Goal: Navigation & Orientation: Find specific page/section

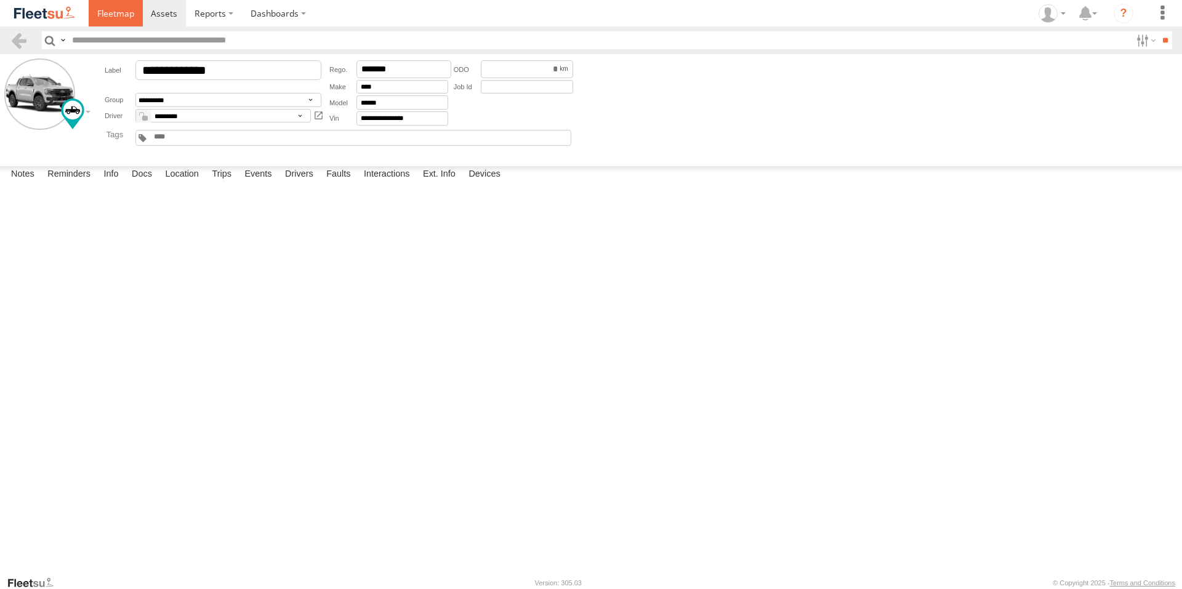
click at [120, 14] on span at bounding box center [115, 13] width 37 height 12
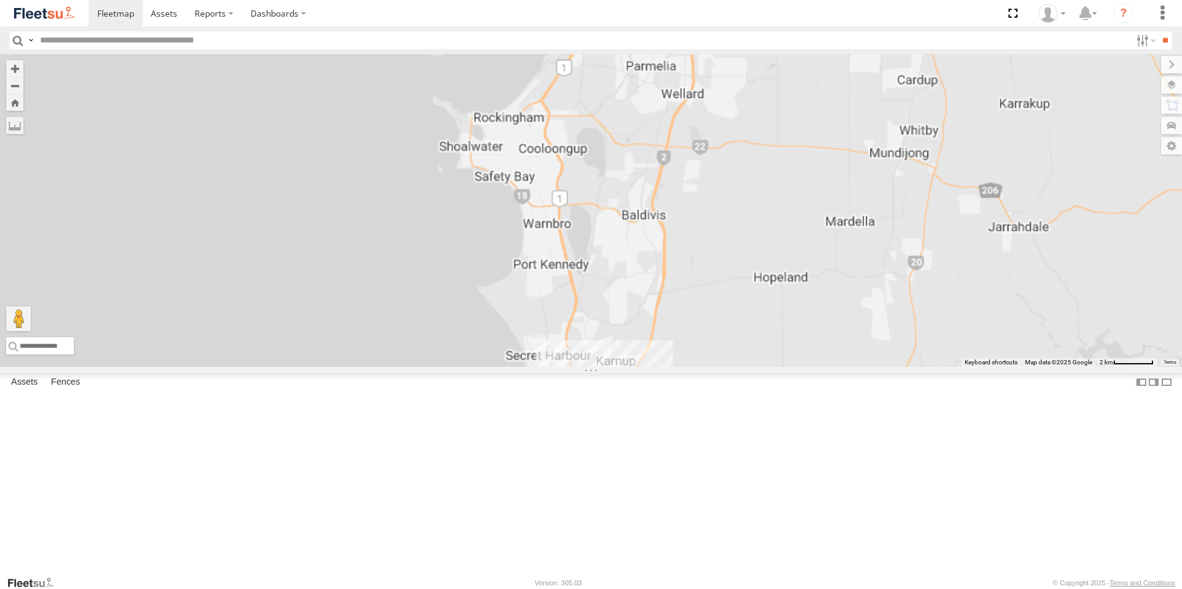
drag, startPoint x: 825, startPoint y: 509, endPoint x: 836, endPoint y: 317, distance: 192.4
click at [835, 318] on div "ELECTRIC7 - John ELECTRIC3 - Leo ELECTRC16 - Johnny ELECTAIR - Riaan ELECTRC14 …" at bounding box center [591, 210] width 1182 height 313
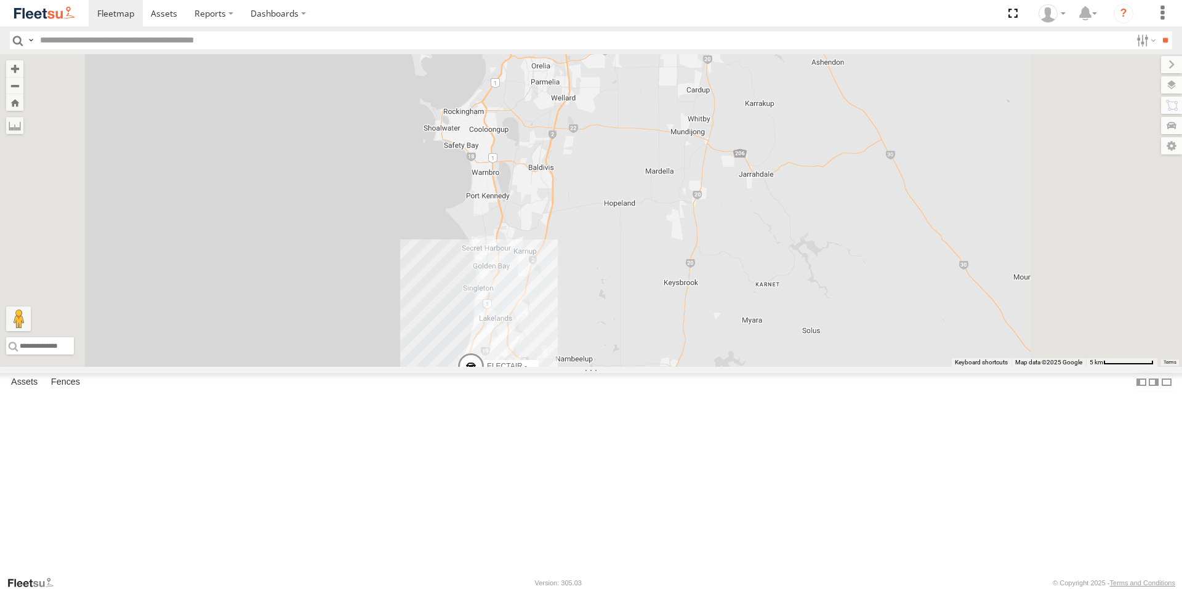
drag, startPoint x: 849, startPoint y: 203, endPoint x: 801, endPoint y: 387, distance: 190.7
click at [799, 367] on div "ELECTRIC7 - John ELECTRIC3 - Leo ELECTRC16 - Johnny ELECTAIR - Riaan ELECTRC14 …" at bounding box center [591, 210] width 1182 height 313
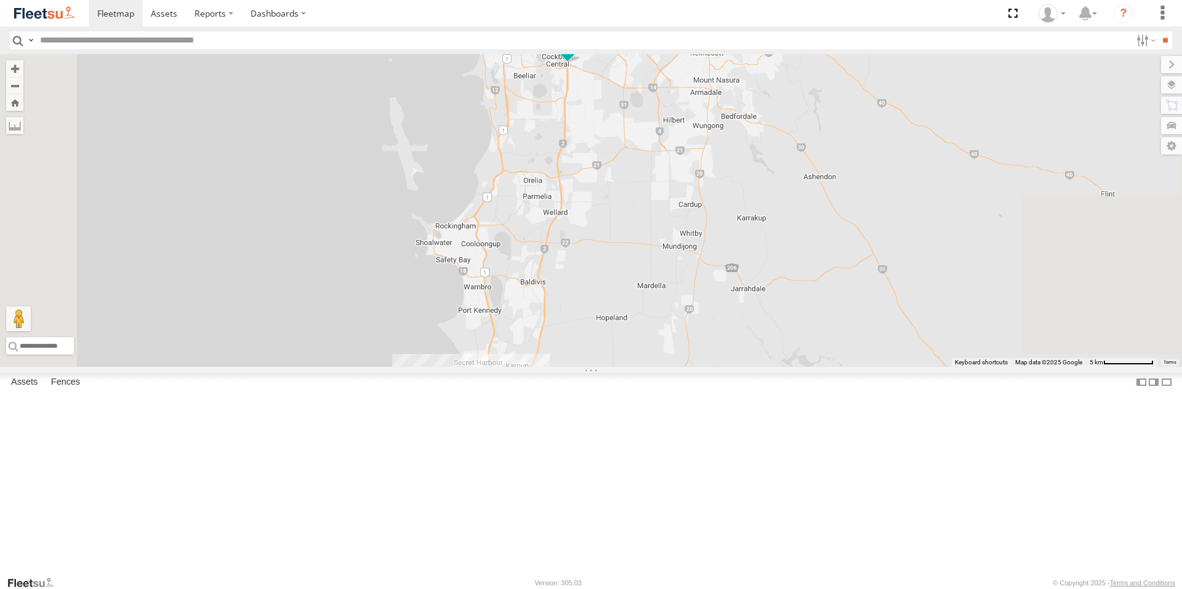
drag, startPoint x: 803, startPoint y: 291, endPoint x: 797, endPoint y: 383, distance: 92.0
click at [797, 367] on div "ELECTRIC7 - John ELECTRIC3 - Leo ELECTRC16 - Johnny ELECTAIR - Riaan ELECTRC14 …" at bounding box center [591, 210] width 1182 height 313
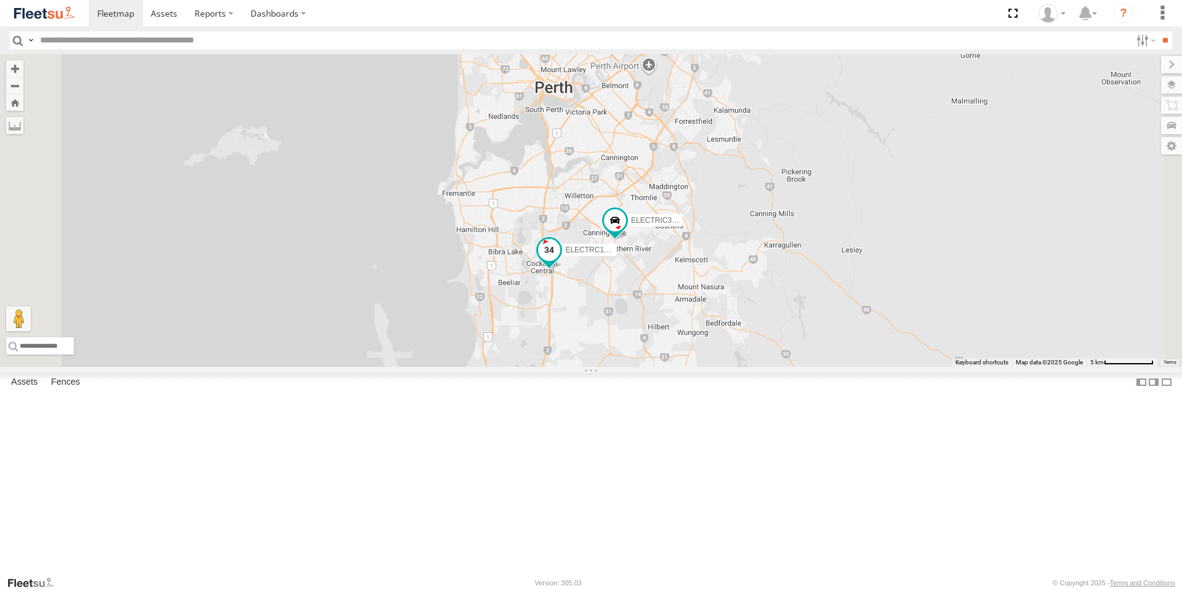
click at [675, 254] on span "ELECTRC16 - Johnny" at bounding box center [620, 250] width 110 height 9
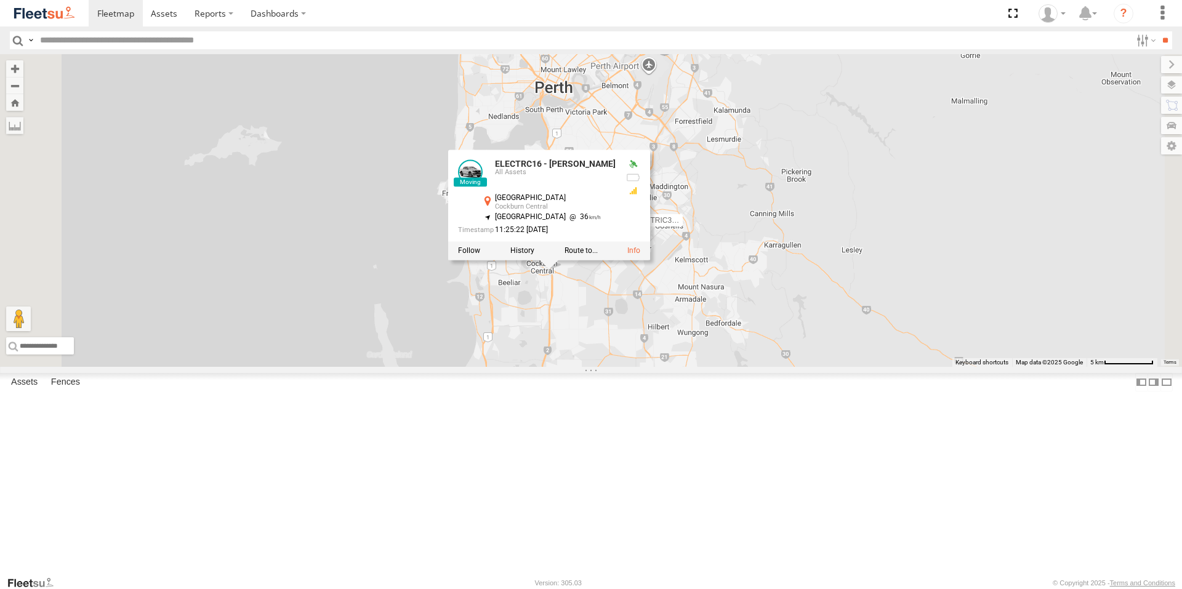
click at [897, 359] on div "ELECTRIC7 - John ELECTRIC3 - Leo ELECTRC16 - Johnny ELECTAIR - Riaan ELECTRC14 …" at bounding box center [591, 210] width 1182 height 313
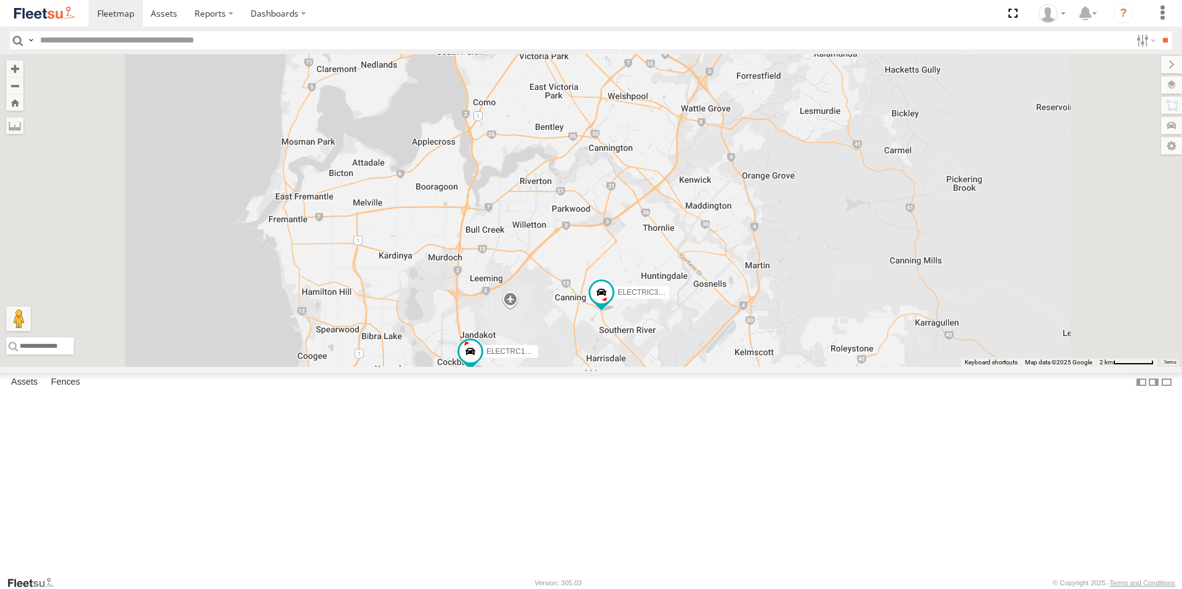
drag, startPoint x: 805, startPoint y: 243, endPoint x: 843, endPoint y: 337, distance: 101.6
click at [837, 330] on div "ELECTRIC7 - John ELECTRIC3 - Leo ELECTRC16 - Johnny ELECTAIR - Riaan ELECTRC14 …" at bounding box center [591, 210] width 1182 height 313
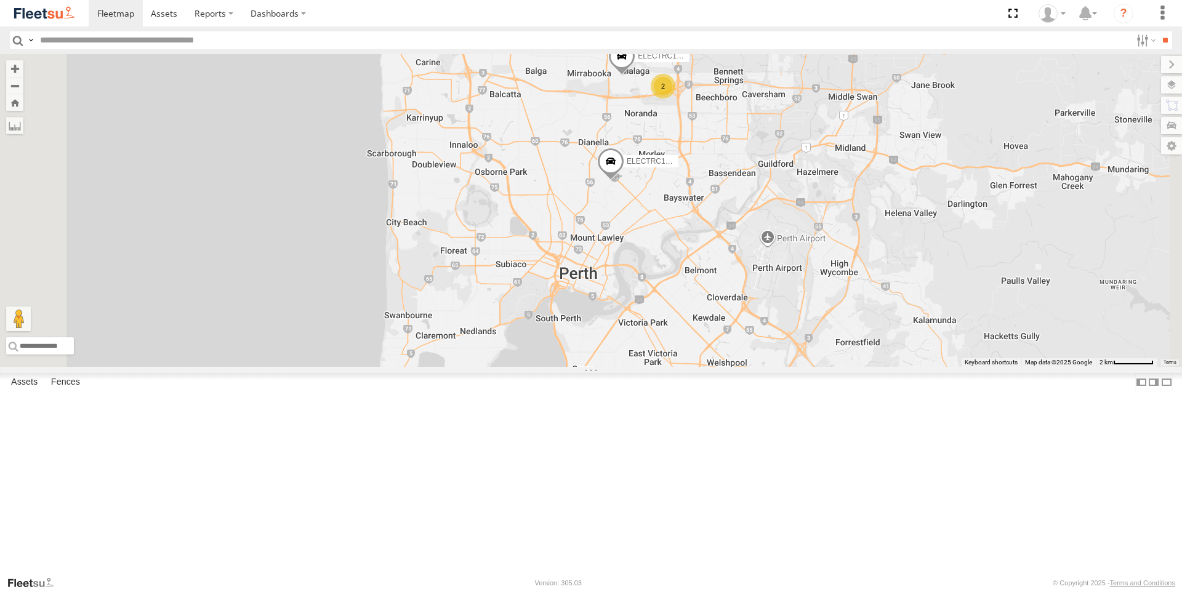
drag, startPoint x: 853, startPoint y: 306, endPoint x: 835, endPoint y: 363, distance: 59.4
click at [835, 363] on div "ELECTRIC7 - John ELECTRIC3 - Leo ELECTRC16 - Johnny ELECTAIR - Riaan ELECTRC14 …" at bounding box center [591, 210] width 1182 height 313
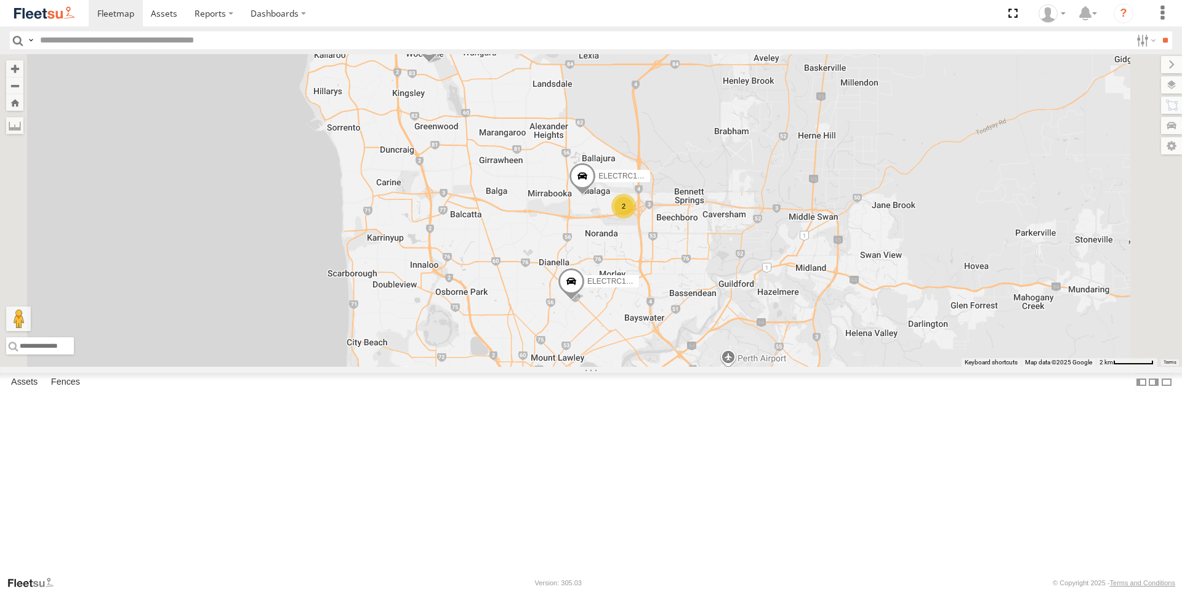
click at [596, 196] on span at bounding box center [582, 179] width 27 height 33
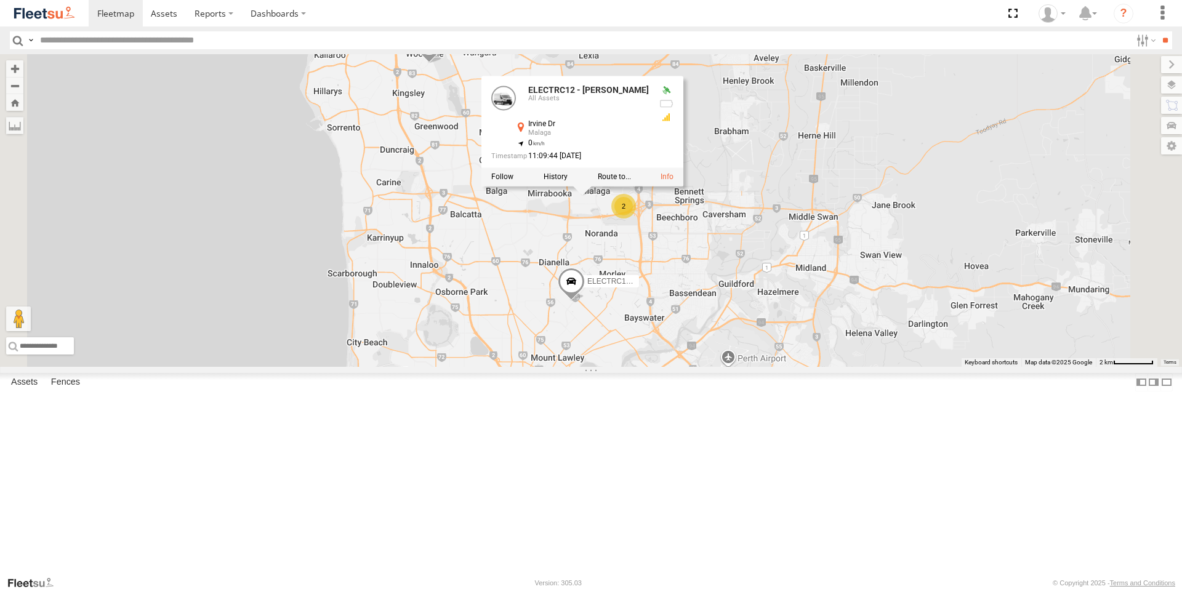
click at [585, 301] on span at bounding box center [571, 284] width 27 height 33
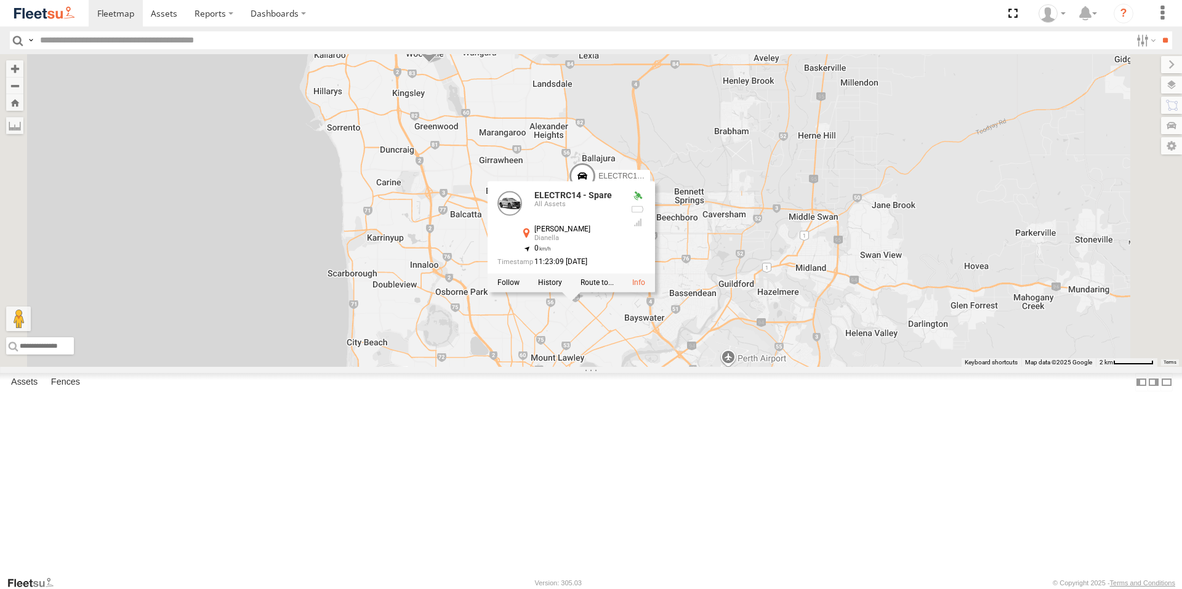
click at [942, 361] on div "ELECTRIC7 - John ELECTRIC3 - Leo ELECTRC16 - Johnny ELECTAIR - Riaan ELECTRC14 …" at bounding box center [591, 210] width 1182 height 313
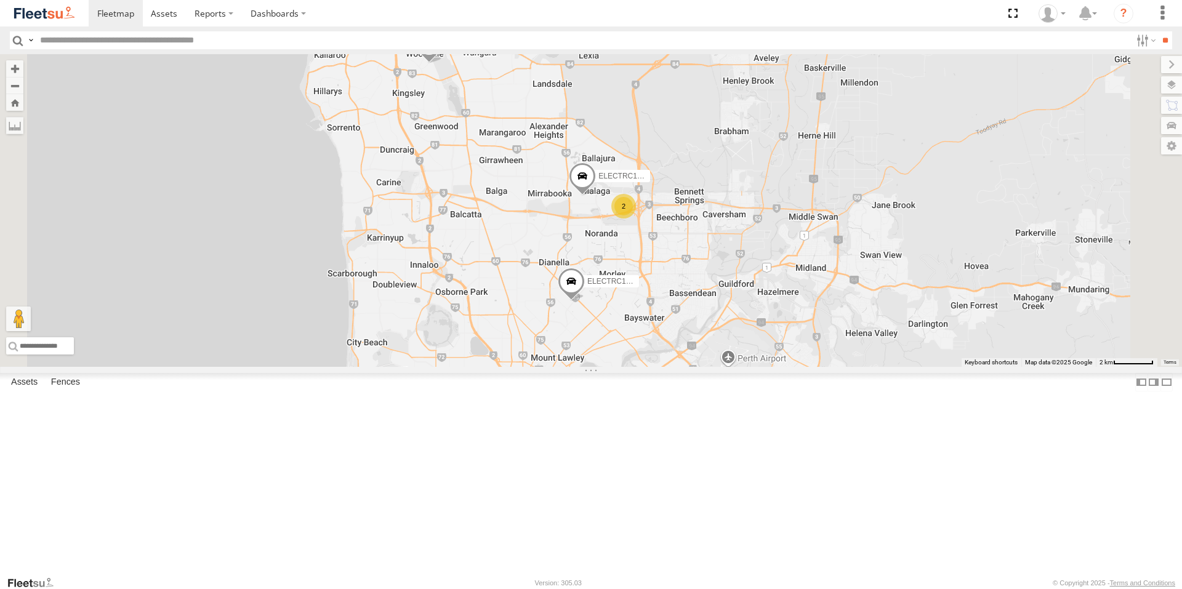
click at [709, 180] on span "ELECTRC12 - Harry" at bounding box center [653, 176] width 110 height 9
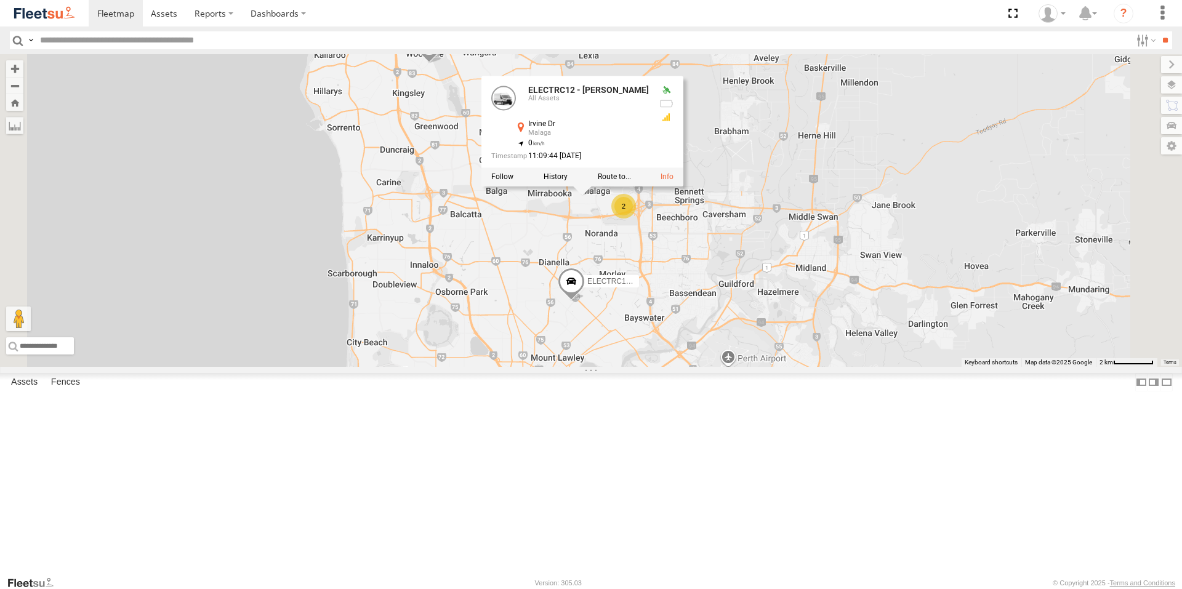
click at [786, 325] on div "ELECTRIC7 - John ELECTRIC3 - Leo ELECTRC16 - Johnny ELECTAIR - Riaan ELECTRC14 …" at bounding box center [591, 210] width 1182 height 313
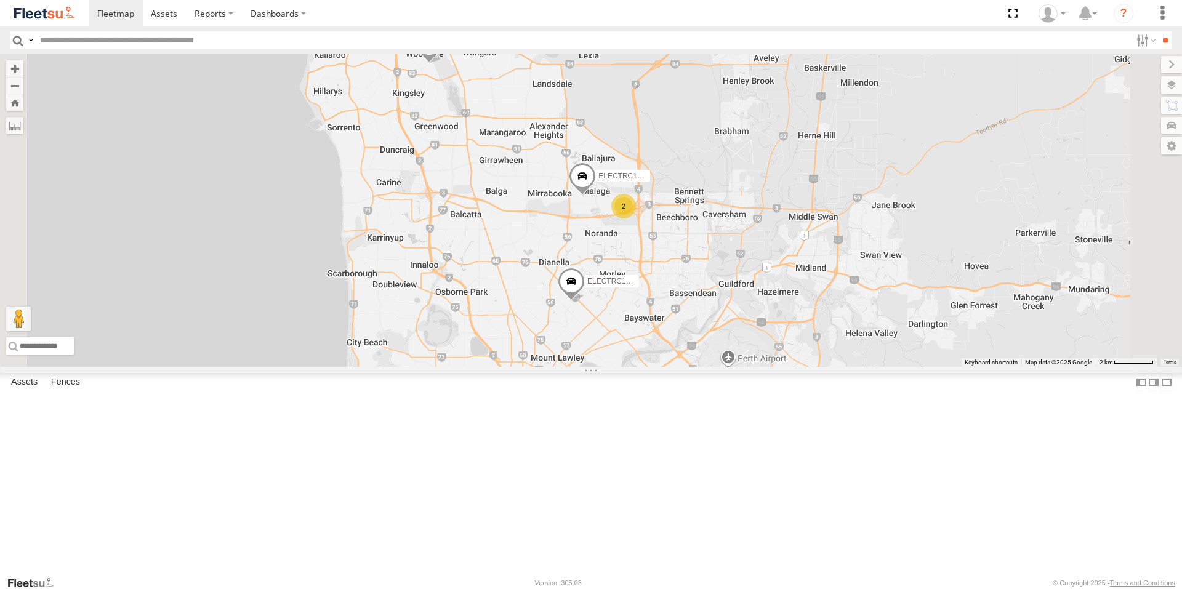
click at [636, 219] on div "2" at bounding box center [623, 206] width 25 height 25
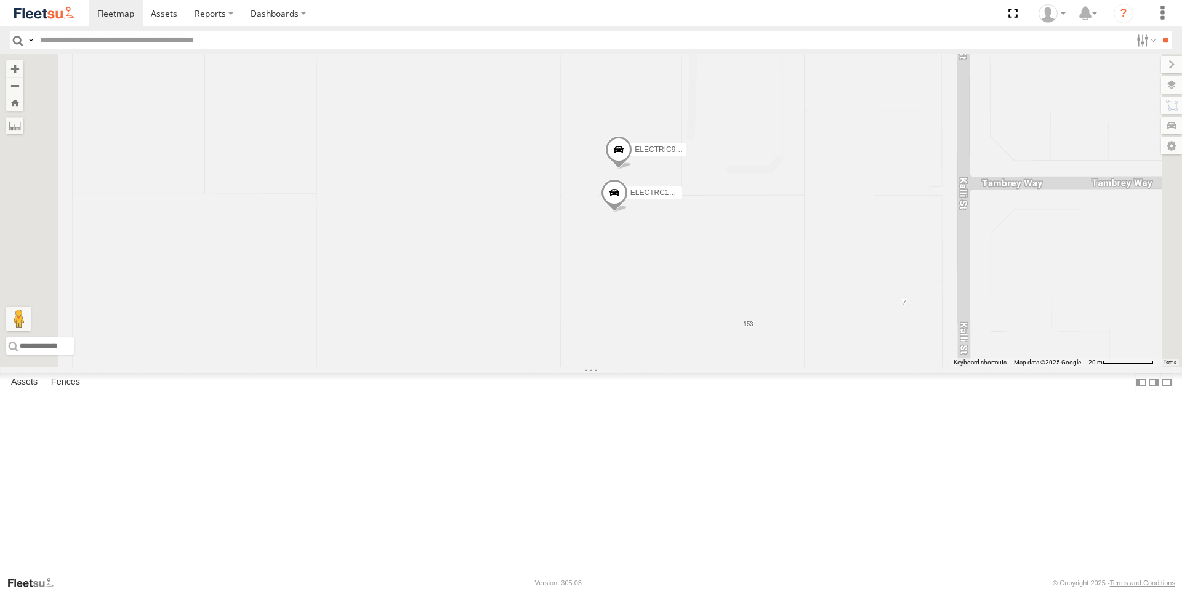
click at [693, 197] on span "ELECTRC18 - Gav" at bounding box center [661, 192] width 63 height 9
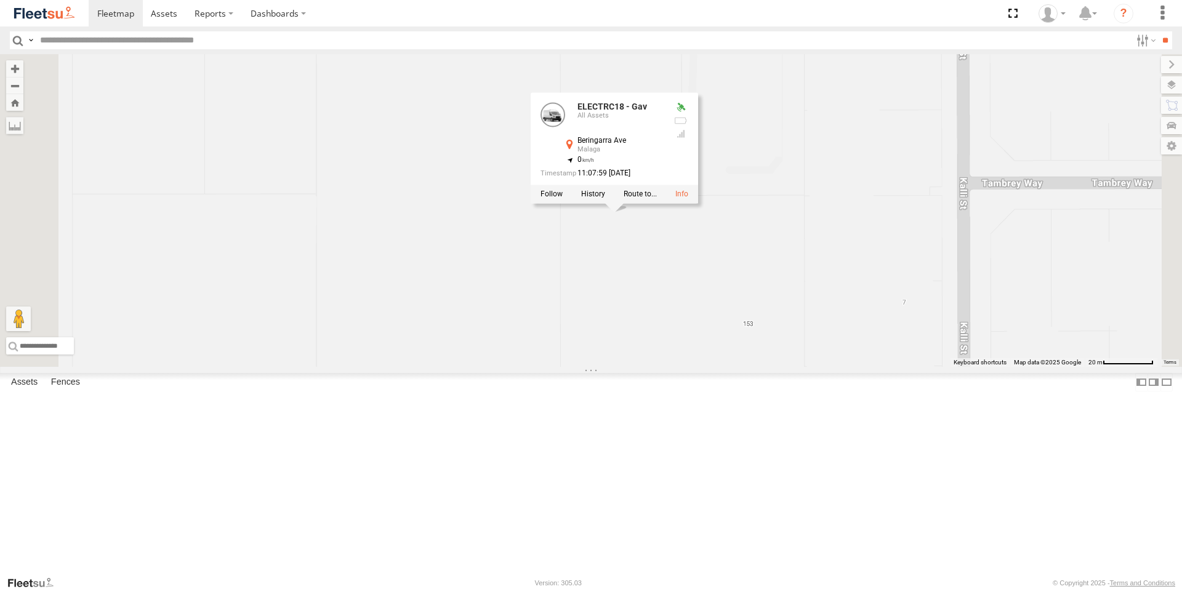
click at [885, 241] on div "ELECTRIC7 - John ELECTRIC3 - Leo ELECTRC16 - Johnny ELECTAIR - Riaan ELECTRC14 …" at bounding box center [591, 210] width 1182 height 313
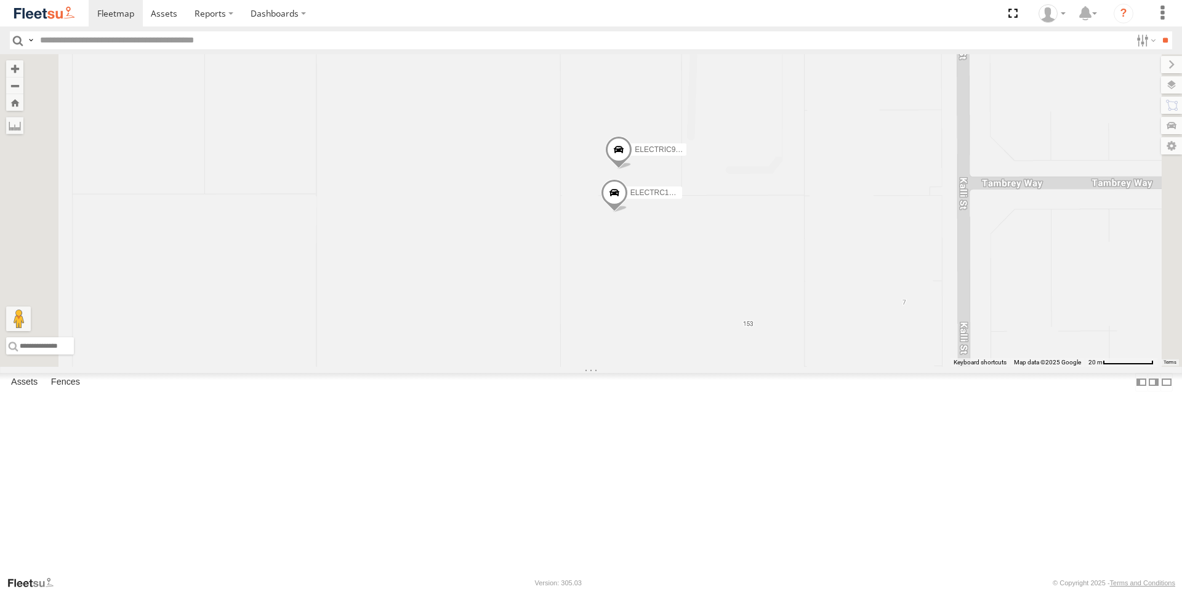
click at [742, 154] on span "ELECTRIC9 - Aaron" at bounding box center [689, 149] width 108 height 9
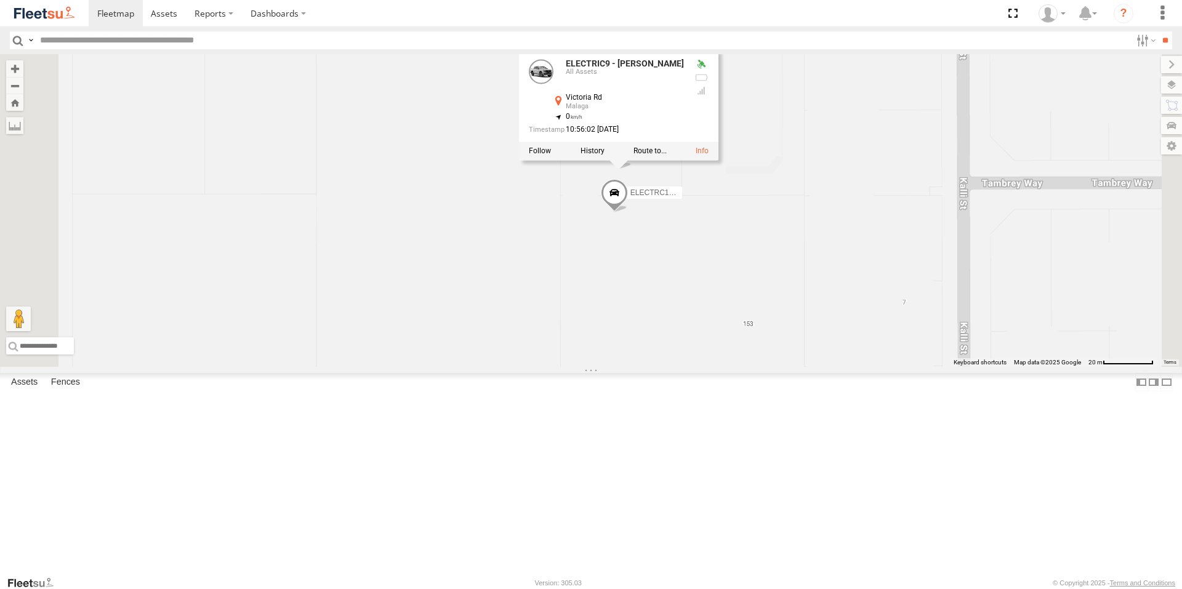
click at [919, 241] on div "ELECTRIC7 - John ELECTRIC3 - Leo ELECTRC16 - Johnny ELECTAIR - Riaan ELECTRC14 …" at bounding box center [591, 210] width 1182 height 313
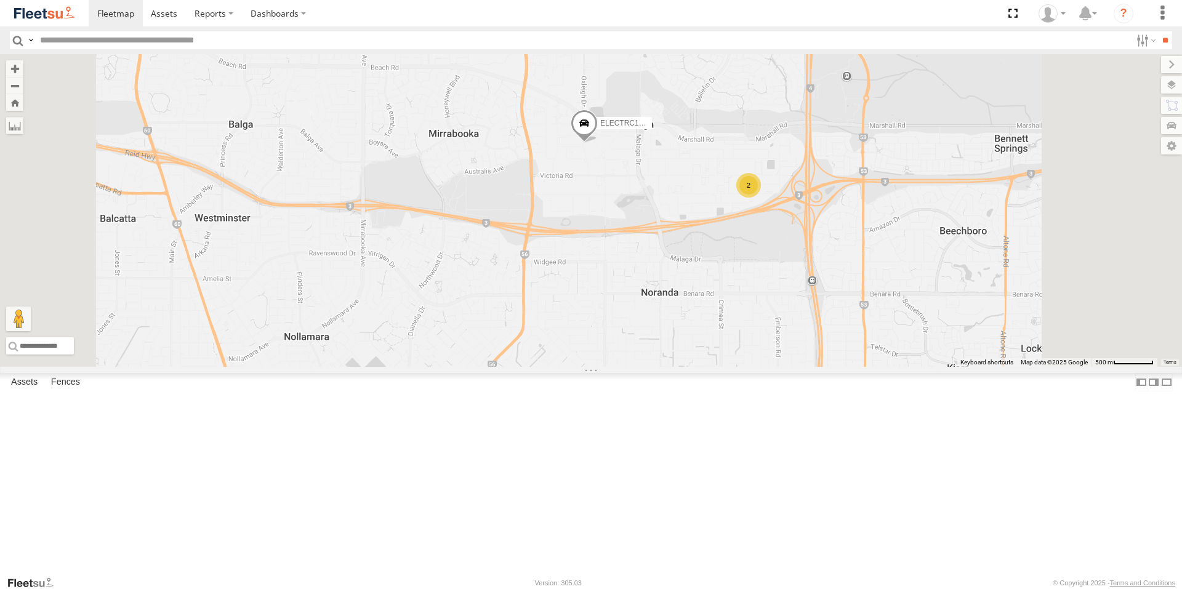
drag, startPoint x: 810, startPoint y: 219, endPoint x: 803, endPoint y: 297, distance: 78.5
click at [803, 297] on div "ELECTRIC7 - John ELECTRIC3 - Leo ELECTRC16 - Johnny ELECTAIR - Riaan ELECTRC14 …" at bounding box center [591, 210] width 1182 height 313
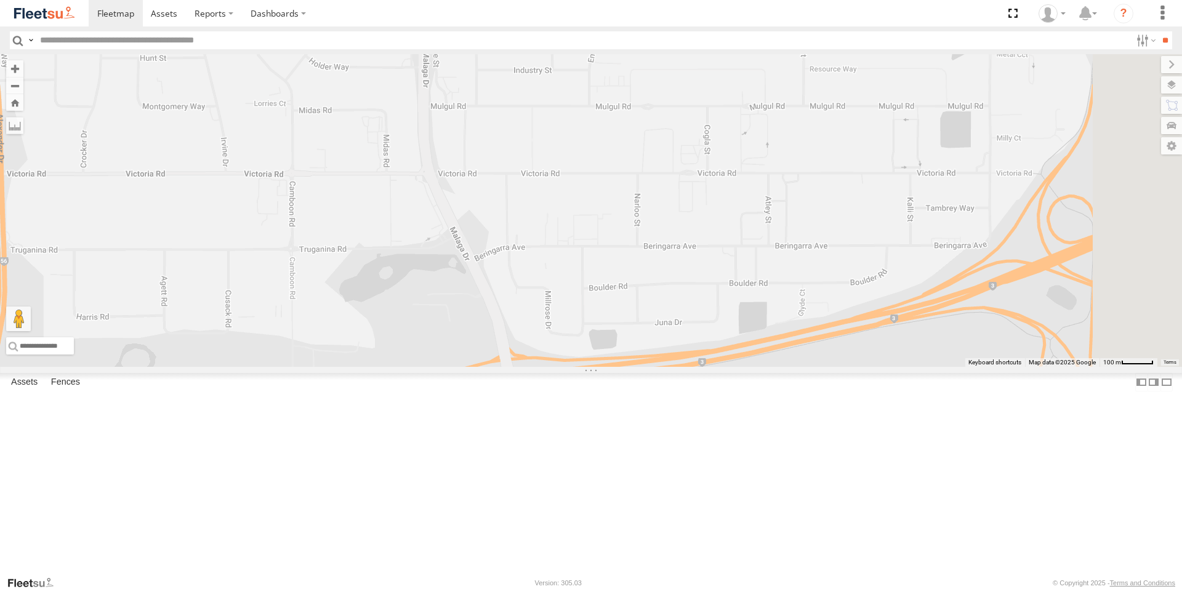
drag, startPoint x: 1010, startPoint y: 332, endPoint x: 674, endPoint y: 315, distance: 335.9
click at [674, 315] on div "ELECTRIC7 - John ELECTRIC3 - Leo ELECTRC16 - Johnny ELECTAIR - Riaan ELECTRC14 …" at bounding box center [591, 210] width 1182 height 313
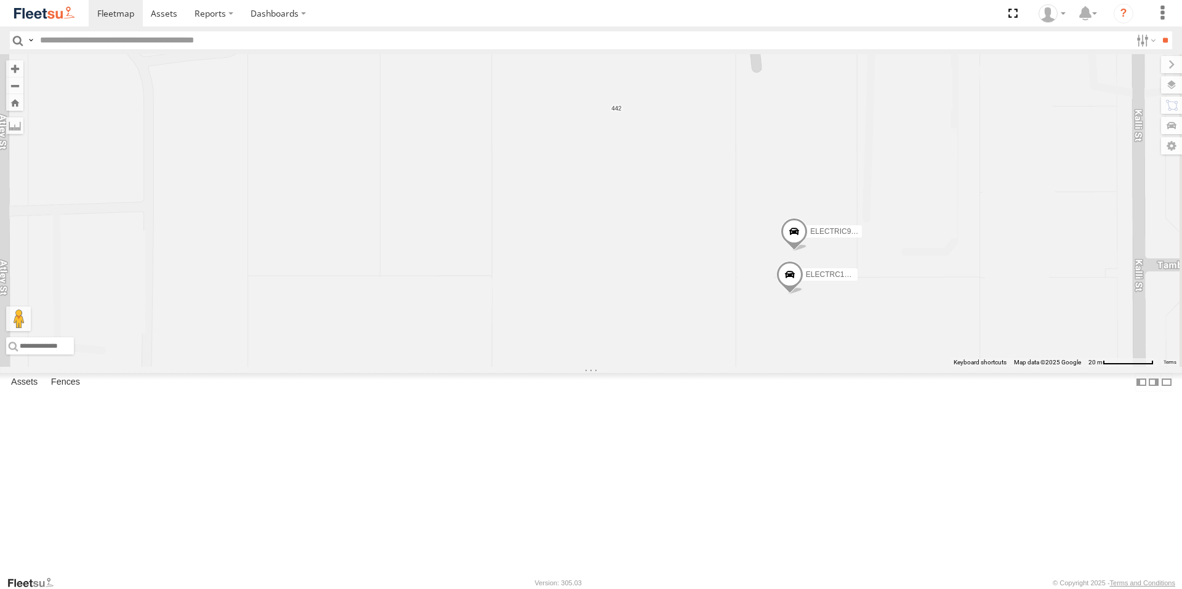
drag, startPoint x: 1107, startPoint y: 326, endPoint x: 991, endPoint y: 442, distance: 164.1
click at [991, 367] on div "ELECTRIC7 - John ELECTRIC3 - Leo ELECTRC16 - Johnny ELECTAIR - Riaan ELECTRC14 …" at bounding box center [591, 210] width 1182 height 313
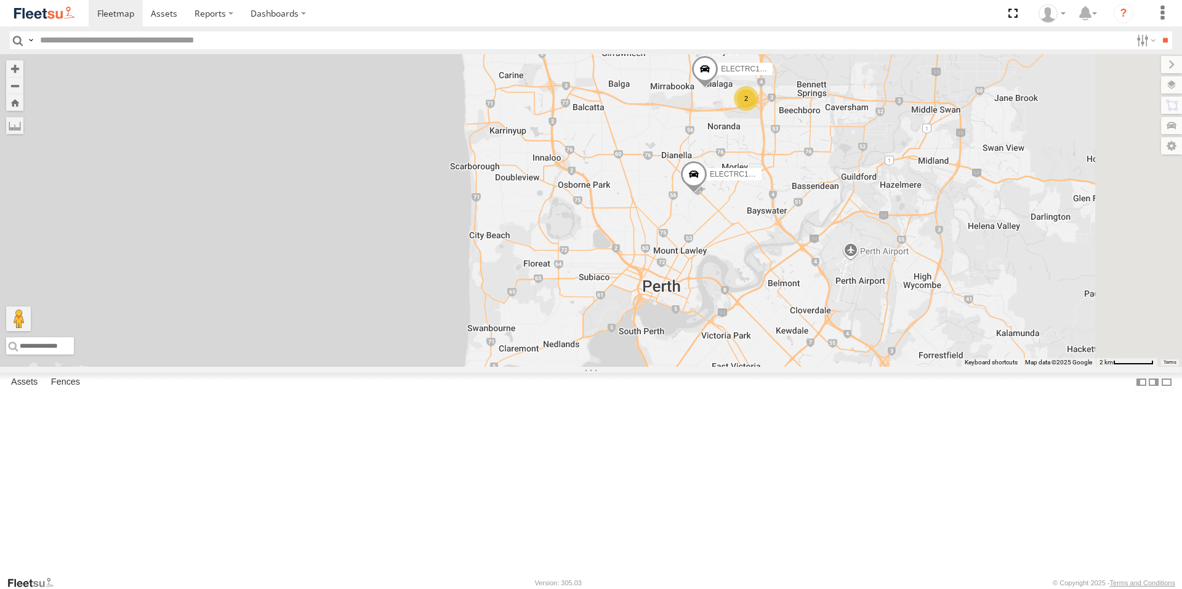
drag, startPoint x: 1000, startPoint y: 495, endPoint x: 856, endPoint y: 319, distance: 227.9
click at [858, 299] on div "ELECTRIC7 - John ELECTRIC3 - Leo ELECTRC16 - Johnny ELECTAIR - Riaan ELECTRC14 …" at bounding box center [591, 210] width 1182 height 313
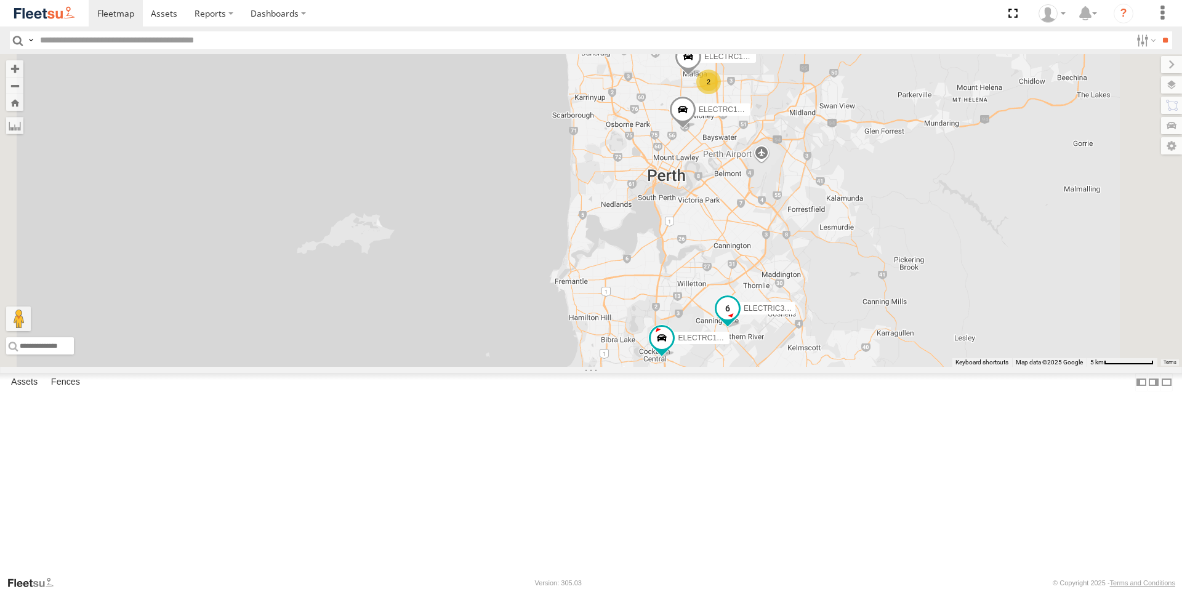
drag, startPoint x: 907, startPoint y: 491, endPoint x: 897, endPoint y: 400, distance: 92.2
click at [795, 315] on label "ELECTRIC3 - Leo" at bounding box center [765, 308] width 62 height 12
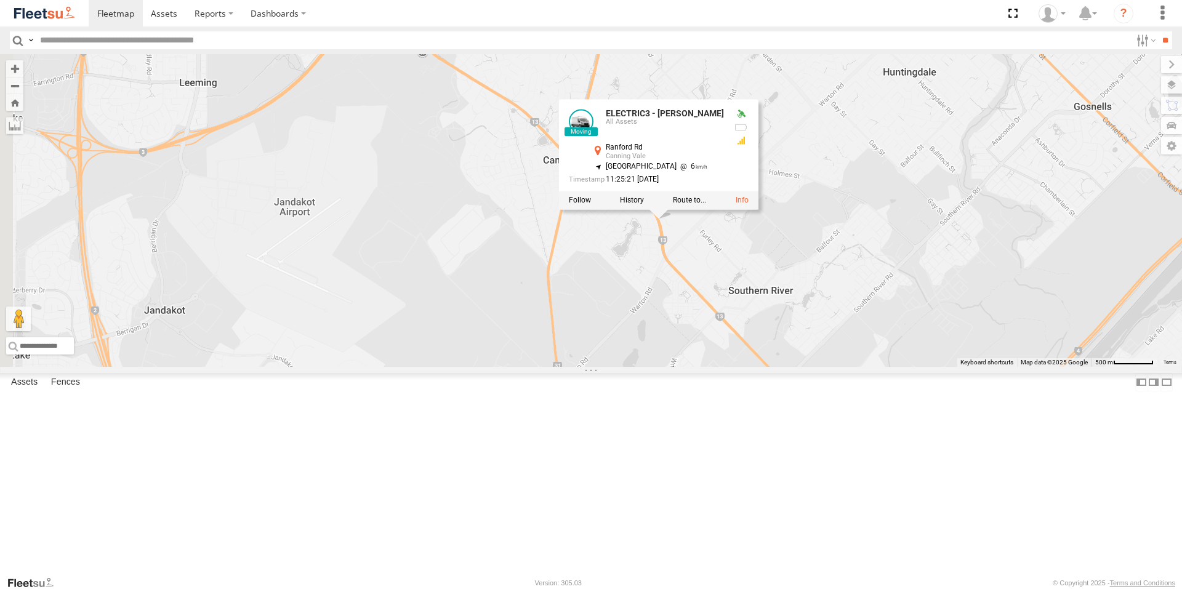
drag, startPoint x: 949, startPoint y: 392, endPoint x: 1060, endPoint y: 332, distance: 126.1
click at [1060, 332] on div "ELECTRIC7 - John ELECTRIC3 - Leo ELECTRC16 - Johnny ELECTAIR - Riaan ELECTRC14 …" at bounding box center [591, 210] width 1182 height 313
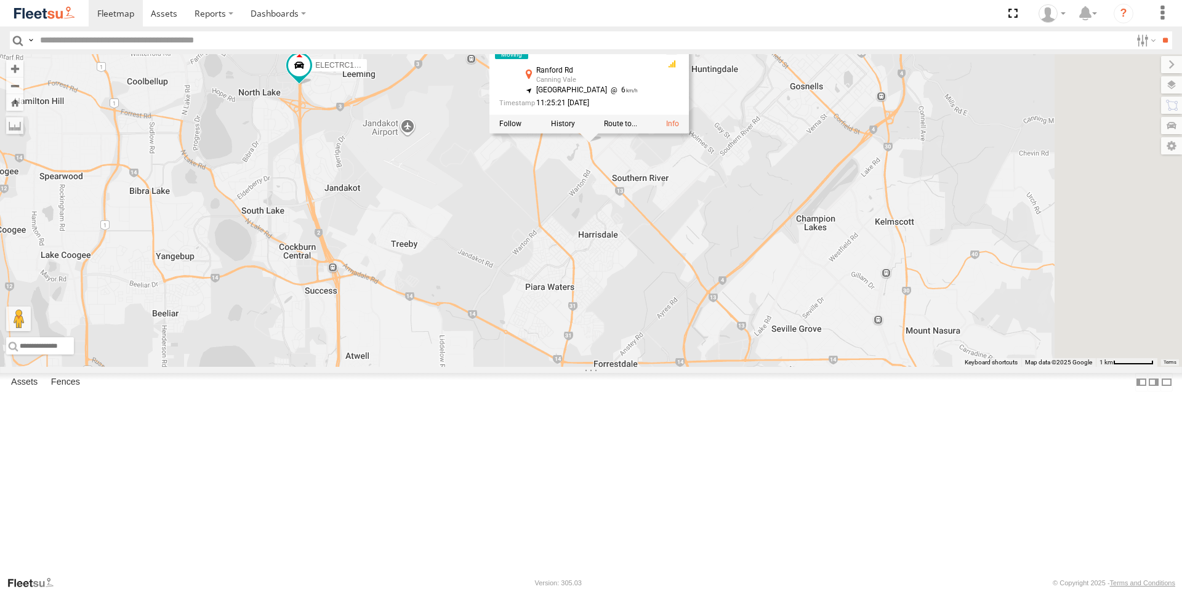
drag, startPoint x: 1035, startPoint y: 378, endPoint x: 894, endPoint y: 293, distance: 164.6
click at [894, 293] on div "ELECTRIC7 - John ELECTRIC3 - Leo ELECTRC16 - Johnny ELECTAIR - Riaan ELECTRC14 …" at bounding box center [591, 210] width 1182 height 313
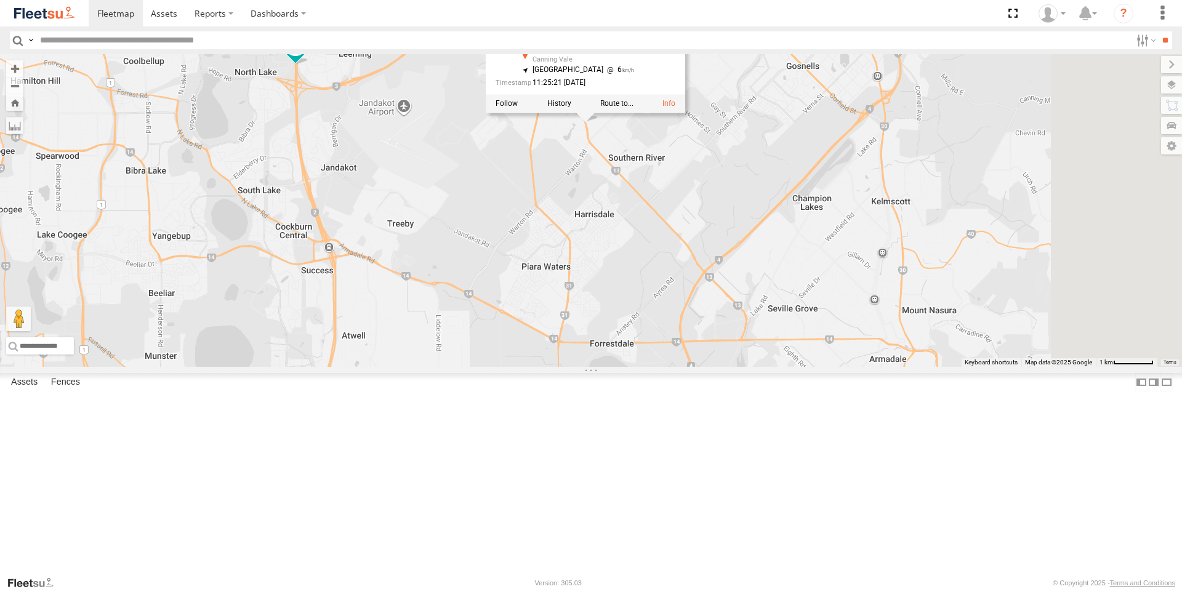
drag, startPoint x: 756, startPoint y: 379, endPoint x: 752, endPoint y: 357, distance: 22.5
click at [752, 357] on div "ELECTRIC7 - John ELECTRIC3 - Leo ELECTRC16 - Johnny ELECTAIR - Riaan ELECTRC14 …" at bounding box center [591, 210] width 1182 height 313
click at [633, 108] on label at bounding box center [616, 104] width 33 height 9
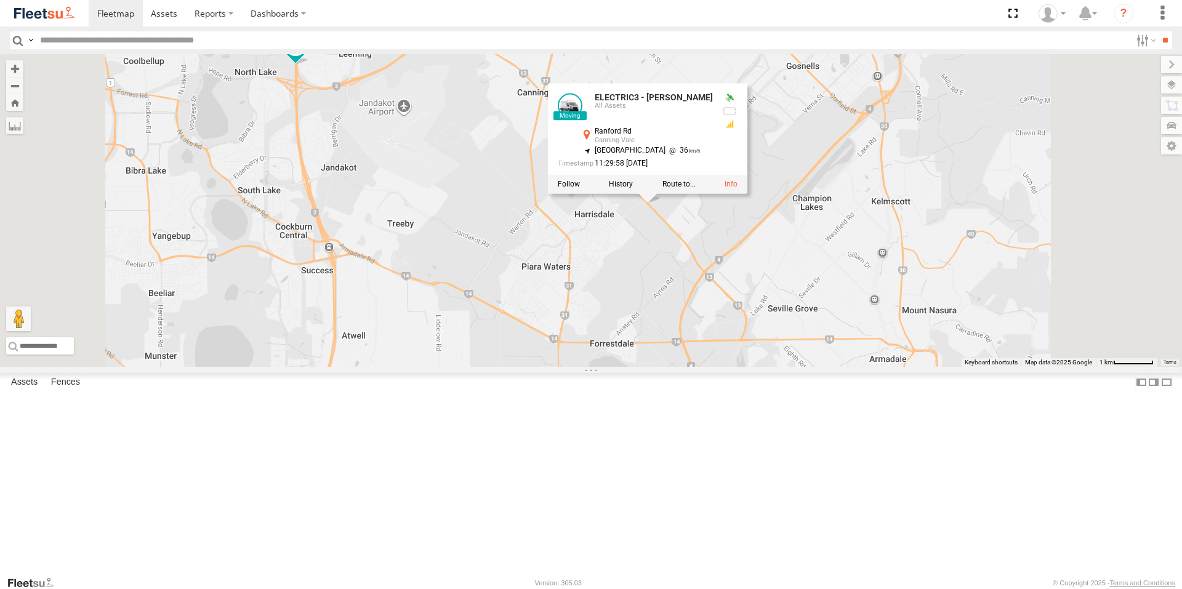
drag, startPoint x: 856, startPoint y: 430, endPoint x: 825, endPoint y: 356, distance: 80.0
click at [825, 356] on div "ELECTRIC7 - John ELECTRIC3 - Leo ELECTRC16 - Johnny ELECTAIR - Riaan ELECTRC14 …" at bounding box center [591, 210] width 1182 height 313
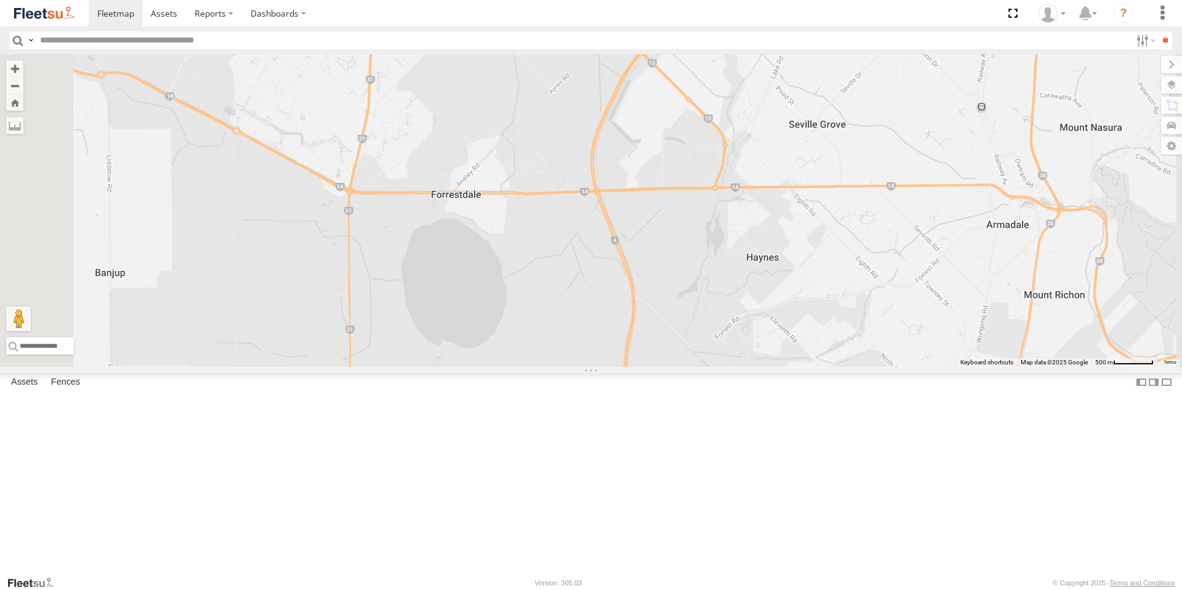
click at [730, 257] on div "ELECTRIC7 - John ELECTRIC3 - Leo ELECTRC16 - Johnny ELECTAIR - Riaan ELECTRC14 …" at bounding box center [591, 210] width 1182 height 313
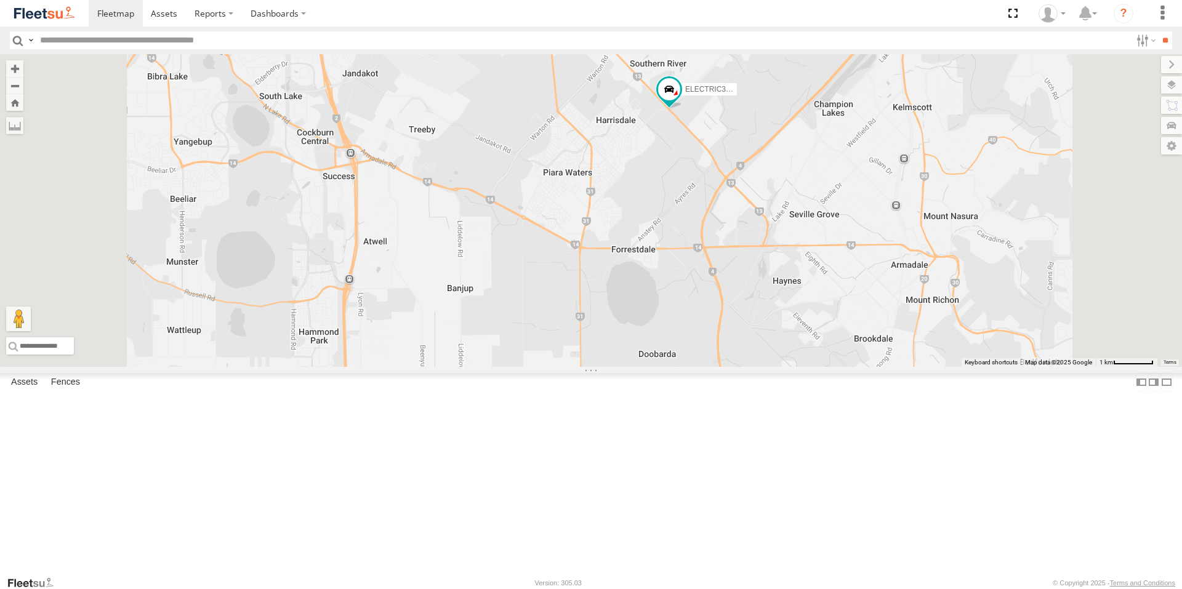
drag, startPoint x: 818, startPoint y: 311, endPoint x: 805, endPoint y: 273, distance: 40.5
click at [805, 273] on div "ELECTRIC3 - Leo ELECTRIC7 - John ELECTRC16 - Johnny ELECTAIR - Riaan ELECTRC14 …" at bounding box center [591, 210] width 1182 height 313
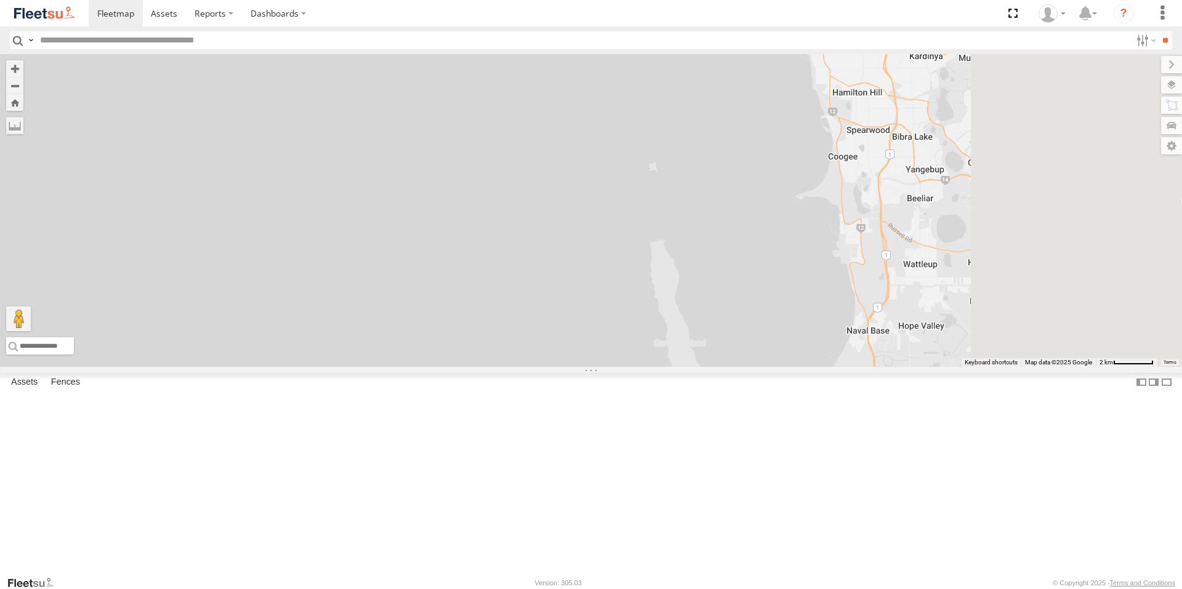
drag, startPoint x: 885, startPoint y: 358, endPoint x: 470, endPoint y: 343, distance: 415.2
click at [476, 340] on div "ELECTRIC7 - John ELECTRIC3 - Leo ELECTRC16 - Johnny ELECTAIR - Riaan ELECTRC14 …" at bounding box center [591, 210] width 1182 height 313
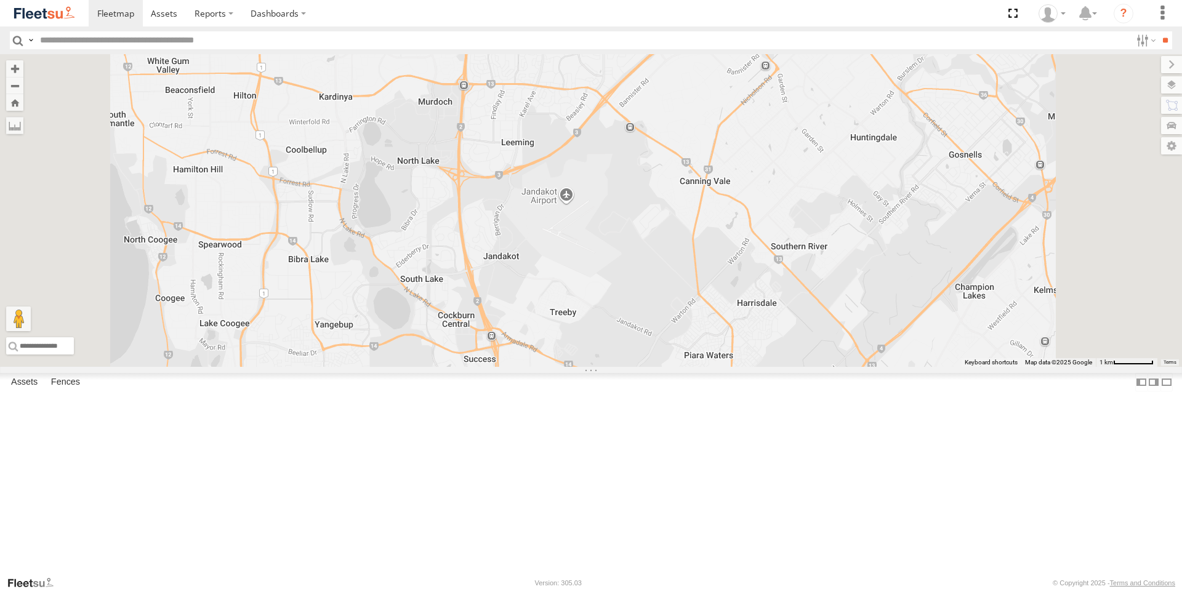
drag, startPoint x: 725, startPoint y: 220, endPoint x: 705, endPoint y: 526, distance: 306.5
click at [702, 367] on div "ELECTRIC7 - John ELECTRIC3 - Leo ELECTRC16 - Johnny ELECTAIR - Riaan ELECTRC14 …" at bounding box center [591, 210] width 1182 height 313
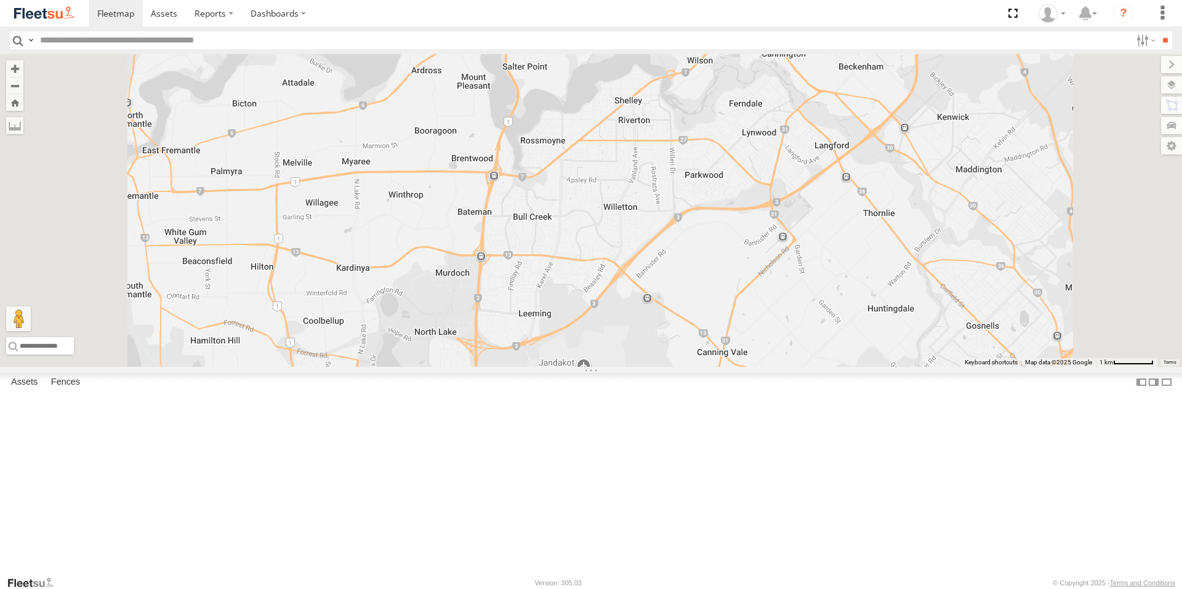
drag, startPoint x: 852, startPoint y: 288, endPoint x: 853, endPoint y: 415, distance: 126.8
click at [853, 367] on div "ELECTRIC7 - John ELECTRIC3 - Leo ELECTRC16 - Johnny ELECTAIR - Riaan ELECTRC14 …" at bounding box center [591, 210] width 1182 height 313
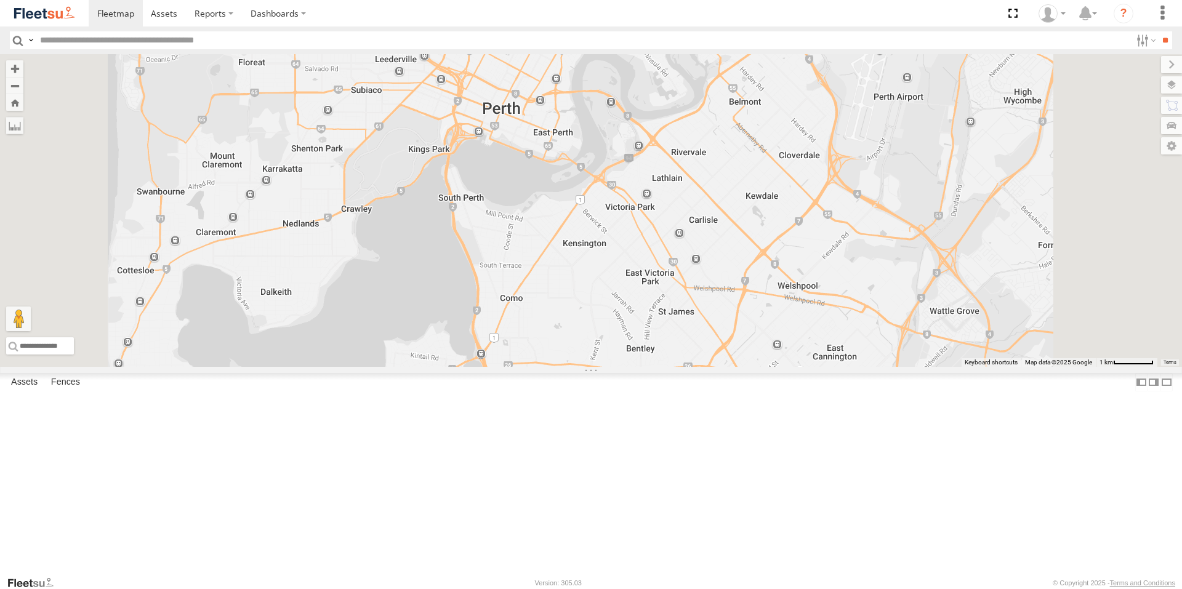
drag, startPoint x: 848, startPoint y: 347, endPoint x: 829, endPoint y: 386, distance: 43.5
click at [829, 367] on div "ELECTRIC7 - John ELECTRIC3 - Leo ELECTRC16 - Johnny ELECTAIR - Riaan ELECTRC14 …" at bounding box center [591, 210] width 1182 height 313
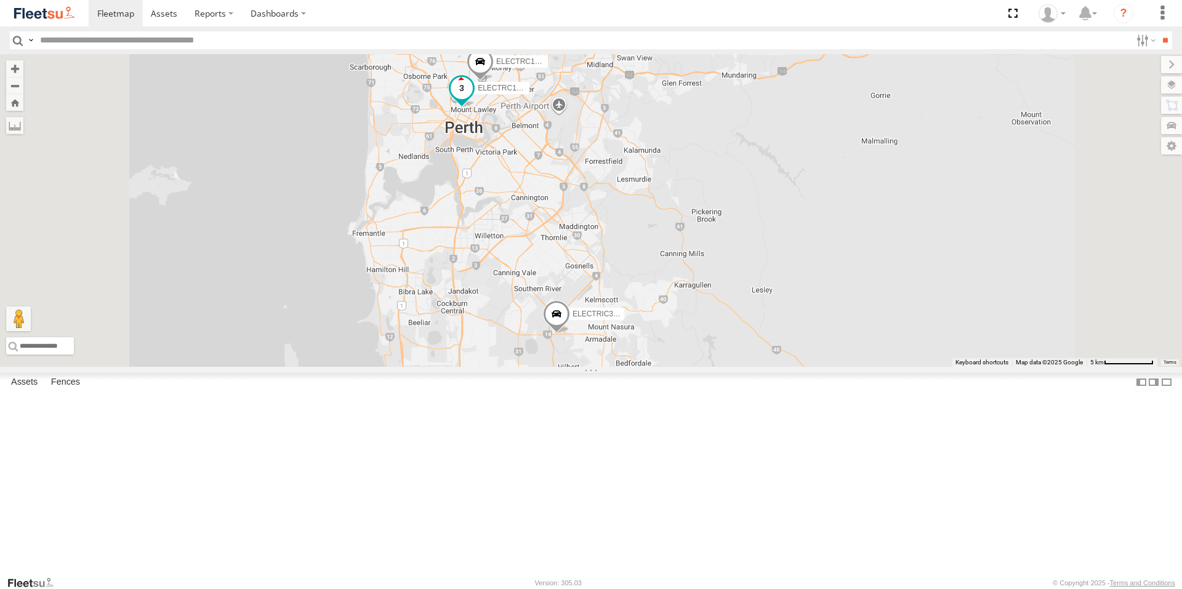
click at [588, 92] on span "ELECTRC16 - Johnny" at bounding box center [533, 88] width 110 height 9
click at [794, 265] on div "ELECTRIC7 - John ELECTRIC3 - Leo ELECTRC16 - Johnny ELECTAIR - Riaan ELECTRC14 …" at bounding box center [591, 210] width 1182 height 313
